Goal: Find specific page/section: Find specific page/section

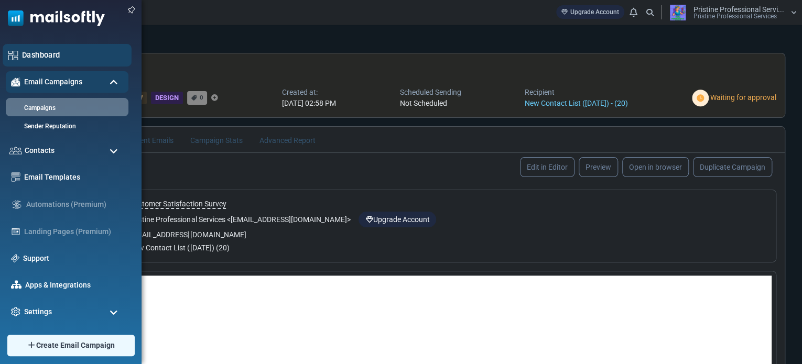
click at [21, 60] on div "Dashboard" at bounding box center [67, 55] width 129 height 23
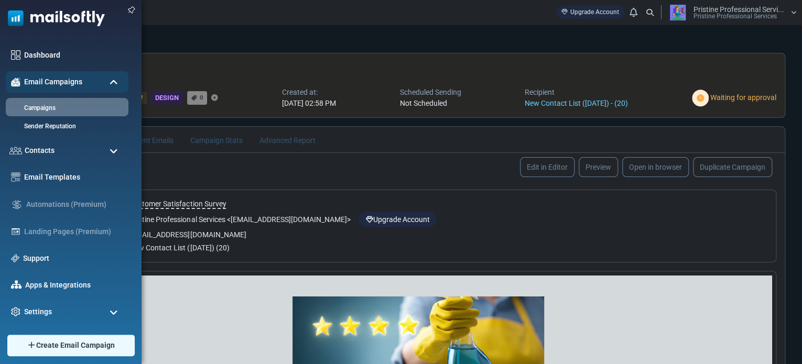
click at [45, 12] on img at bounding box center [52, 15] width 105 height 31
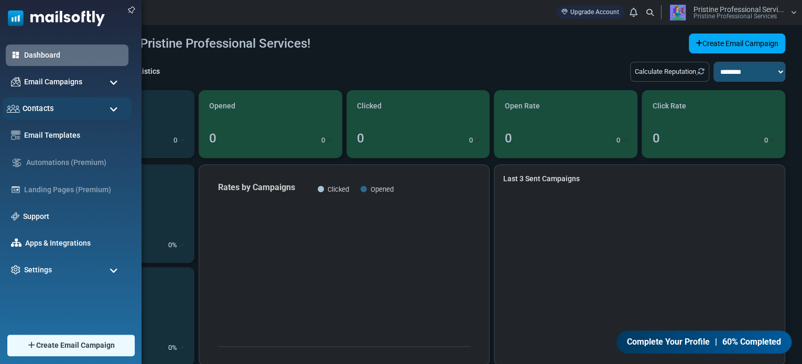
click at [27, 106] on span "Contacts" at bounding box center [38, 109] width 31 height 12
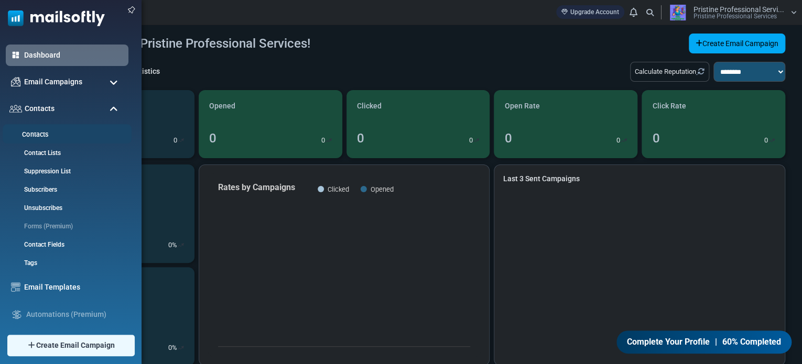
click at [34, 136] on link "Contacts" at bounding box center [66, 135] width 126 height 10
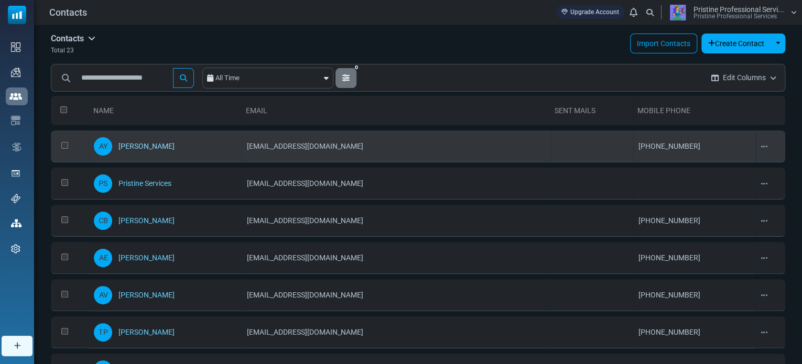
click at [143, 146] on link "Adrienne Young" at bounding box center [146, 146] width 56 height 8
